Goal: Information Seeking & Learning: Learn about a topic

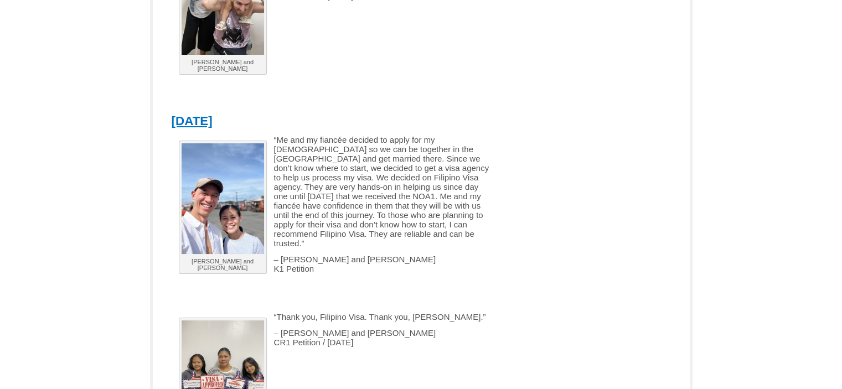
scroll to position [2584, 0]
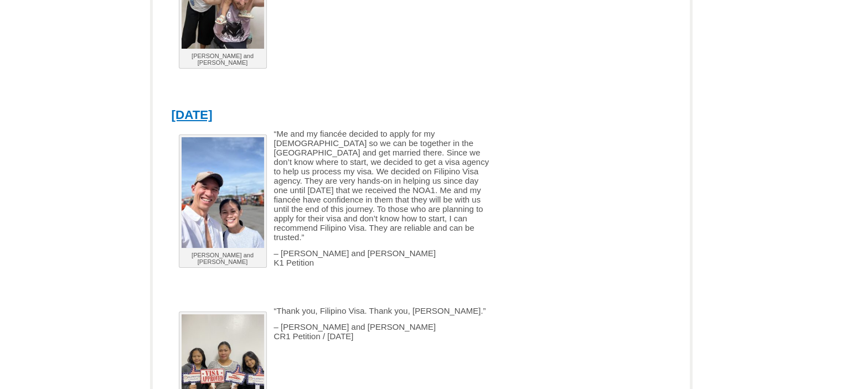
click at [222, 183] on img at bounding box center [223, 192] width 83 height 111
click at [213, 108] on link "September 8, 2025" at bounding box center [192, 115] width 41 height 14
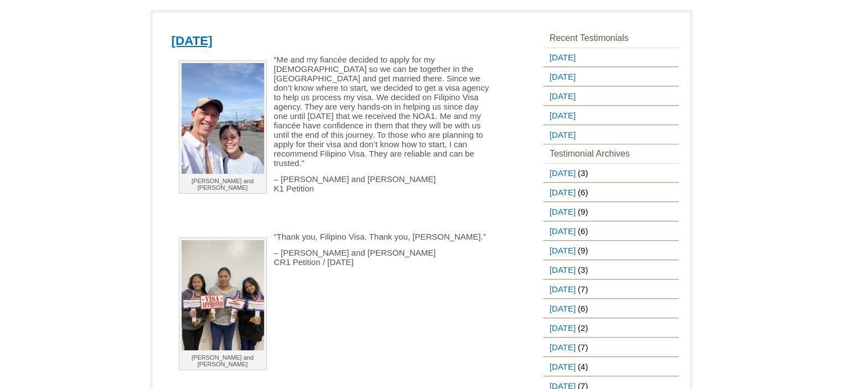
scroll to position [129, 0]
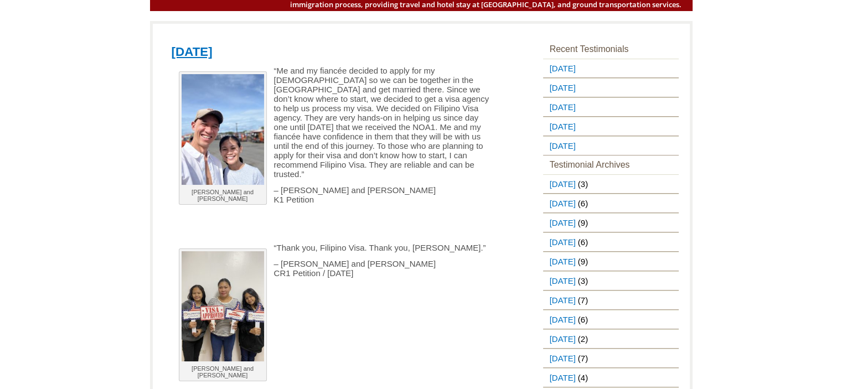
click at [223, 116] on img at bounding box center [223, 129] width 83 height 111
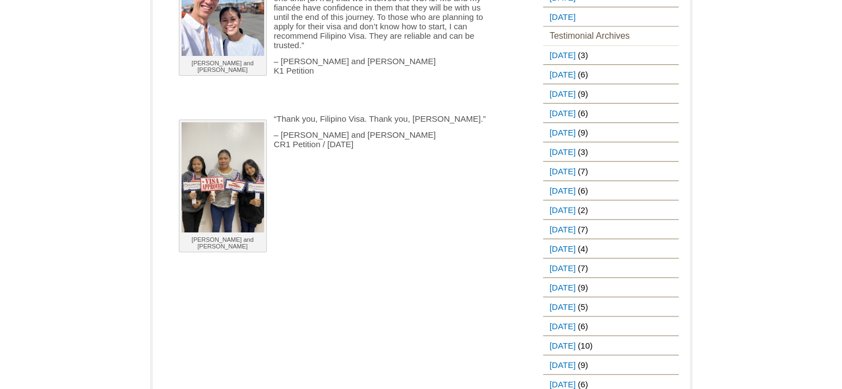
scroll to position [0, 0]
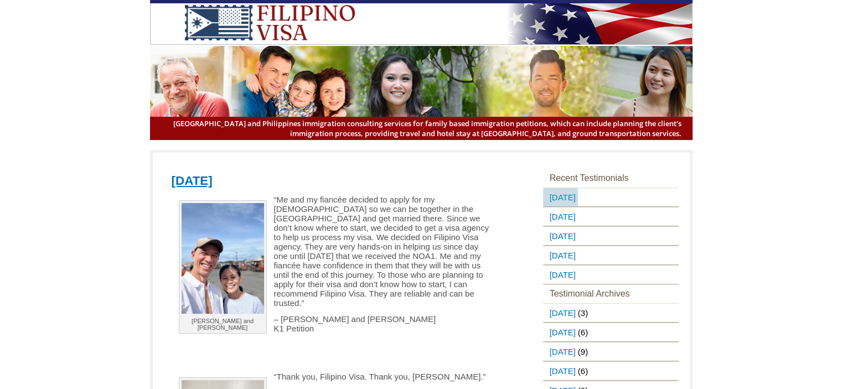
click at [578, 202] on link "[DATE]" at bounding box center [560, 197] width 35 height 18
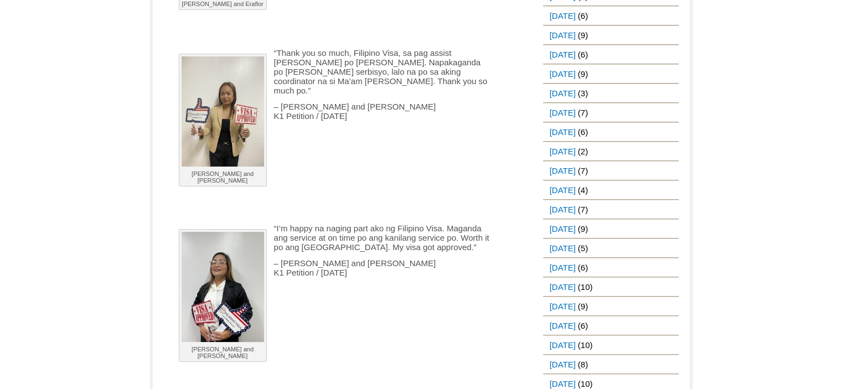
scroll to position [646, 0]
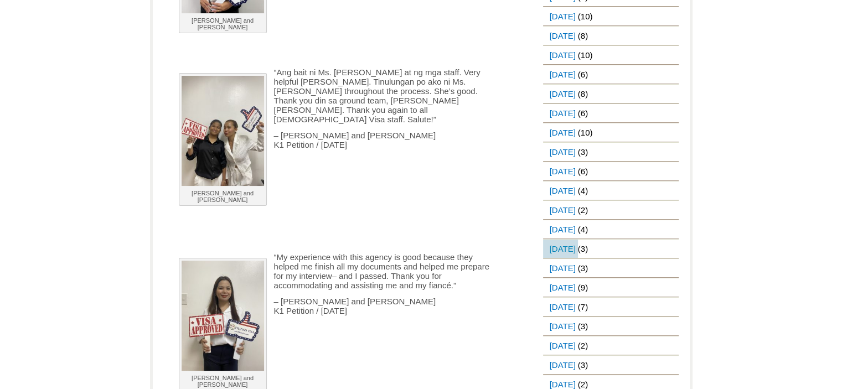
click at [565, 258] on link "[DATE]" at bounding box center [560, 249] width 35 height 18
